Goal: Navigation & Orientation: Find specific page/section

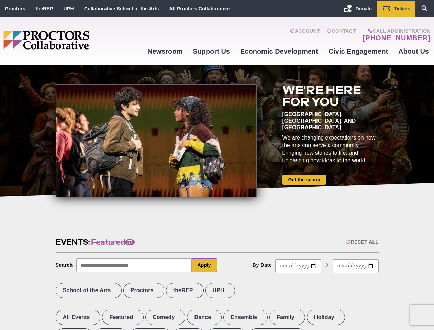
click at [217, 165] on div at bounding box center [156, 140] width 201 height 113
click at [362, 242] on div "Reset All" at bounding box center [362, 241] width 33 height 5
click at [204, 265] on button "Apply" at bounding box center [204, 265] width 25 height 14
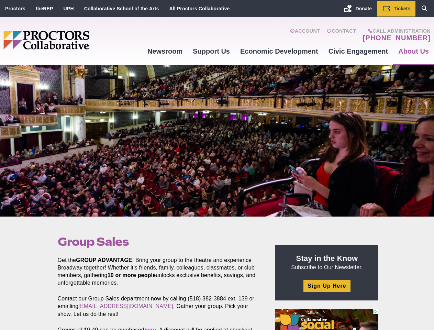
click at [217, 165] on div at bounding box center [217, 140] width 434 height 151
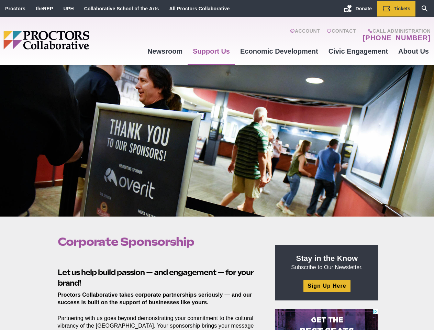
click at [217, 165] on div at bounding box center [217, 140] width 434 height 151
